Goal: Information Seeking & Learning: Learn about a topic

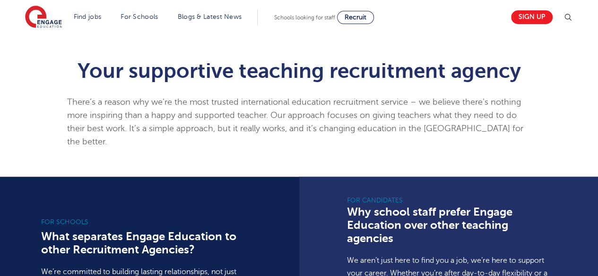
scroll to position [551, 0]
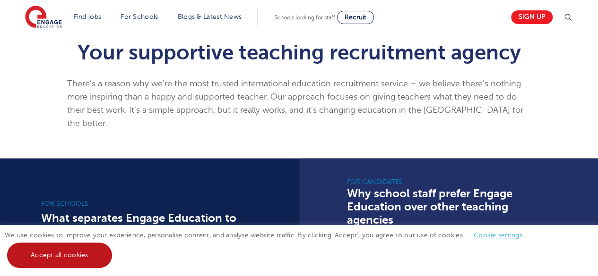
click at [28, 263] on link "Accept all cookies" at bounding box center [59, 256] width 105 height 26
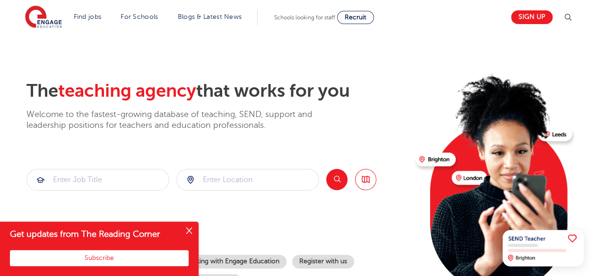
scroll to position [22, 0]
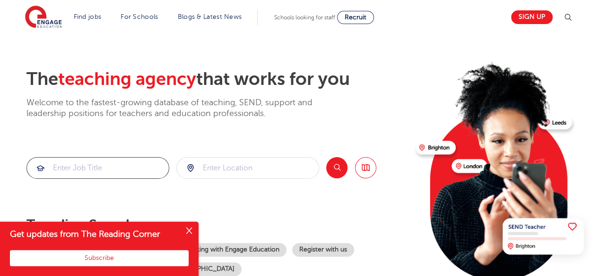
click at [111, 164] on input "search" at bounding box center [98, 168] width 142 height 21
click at [189, 229] on button "Close" at bounding box center [188, 231] width 19 height 19
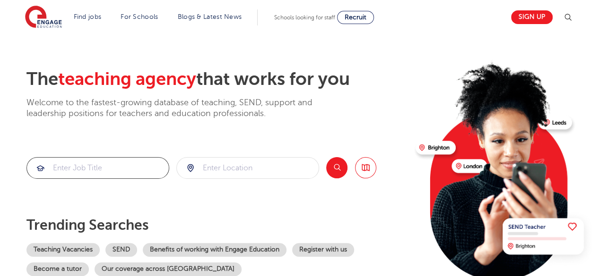
click at [140, 168] on input "search" at bounding box center [98, 168] width 142 height 21
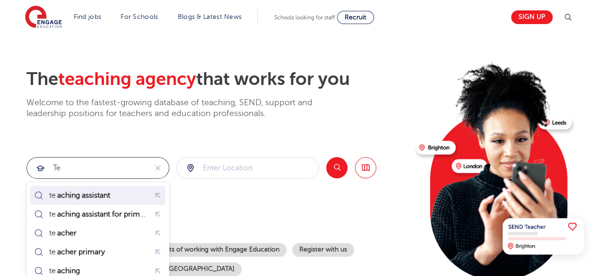
click at [115, 188] on li "te aching assistant" at bounding box center [97, 195] width 135 height 19
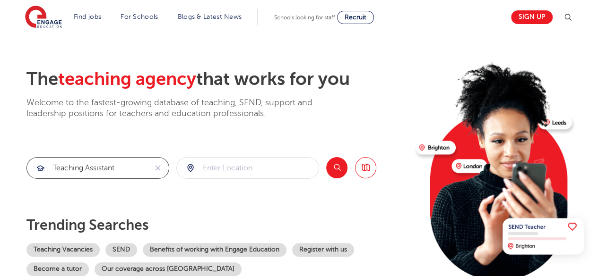
type input "teaching assistant"
click at [338, 172] on button "Search" at bounding box center [336, 167] width 21 height 21
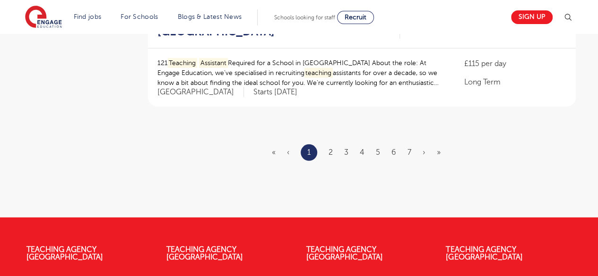
scroll to position [1201, 0]
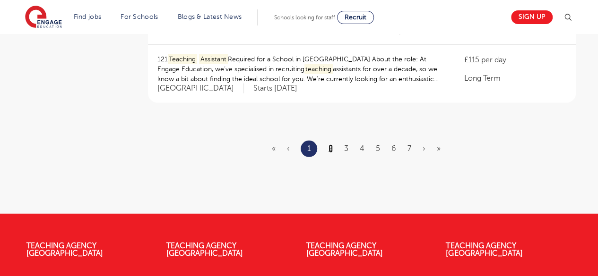
click at [332, 149] on link "2" at bounding box center [330, 149] width 4 height 9
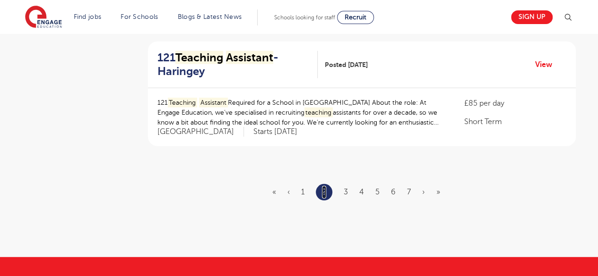
scroll to position [1163, 0]
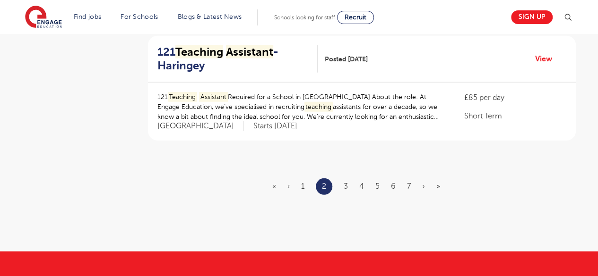
click at [348, 184] on ul "« ‹ 1 2 3 4 5 6 7 › »" at bounding box center [361, 187] width 179 height 17
click at [346, 184] on link "3" at bounding box center [345, 186] width 4 height 9
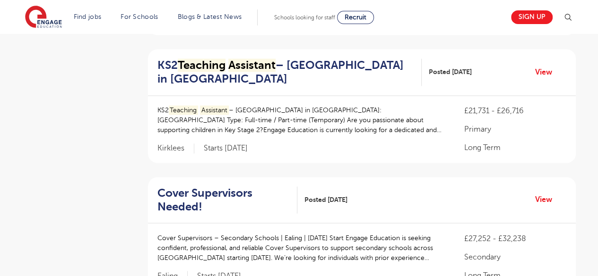
scroll to position [691, 0]
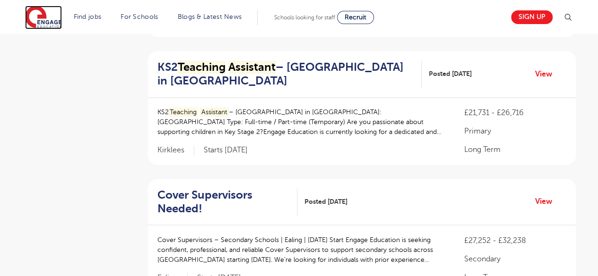
click at [48, 23] on img at bounding box center [43, 18] width 37 height 24
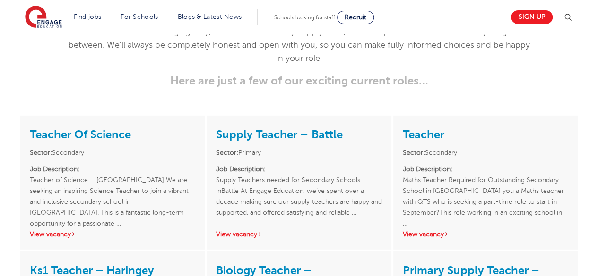
scroll to position [1252, 0]
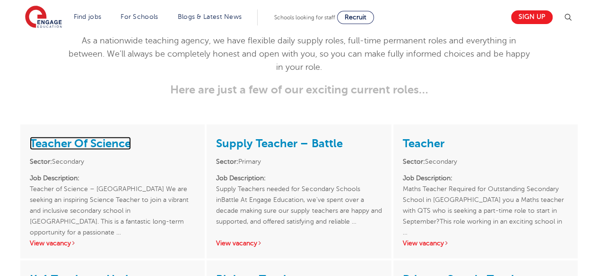
click at [122, 137] on link "Teacher Of Science" at bounding box center [80, 143] width 101 height 13
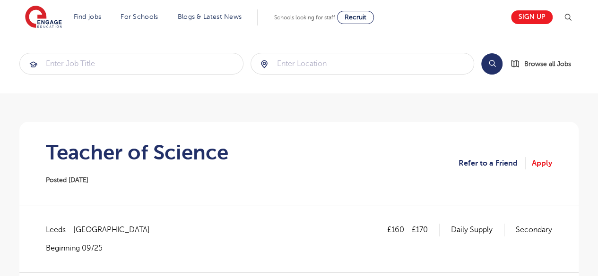
drag, startPoint x: 604, startPoint y: 39, endPoint x: 602, endPoint y: -41, distance: 79.9
